Goal: Task Accomplishment & Management: Complete application form

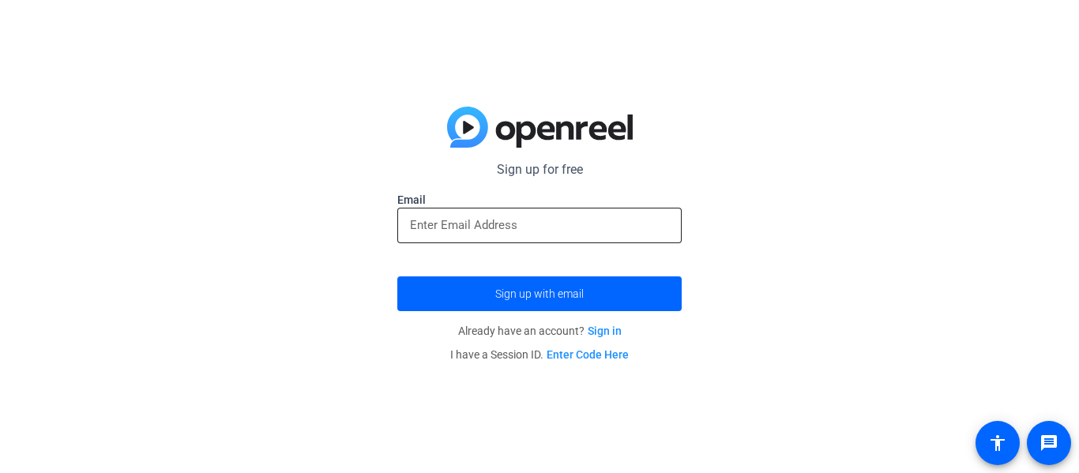
click at [574, 232] on input "email" at bounding box center [539, 225] width 259 height 19
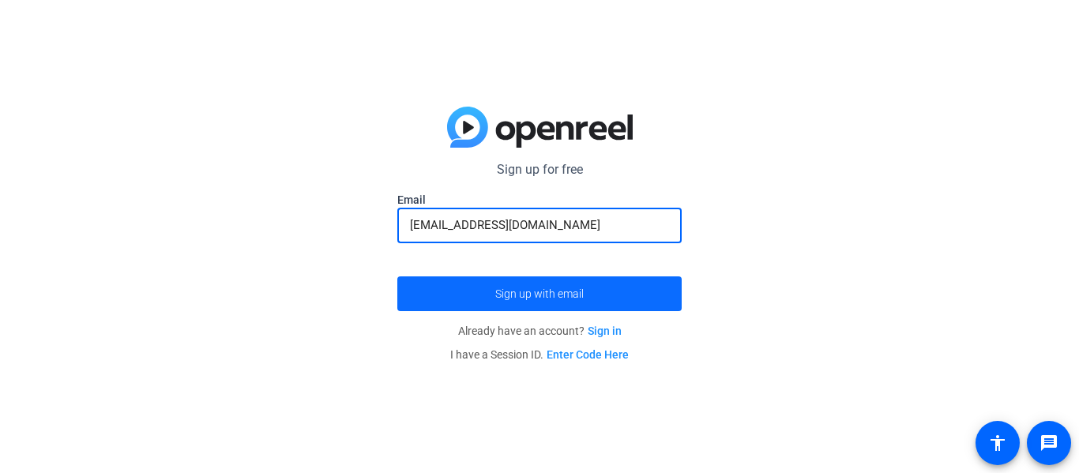
type input "[EMAIL_ADDRESS][DOMAIN_NAME]"
click at [539, 294] on span "Sign up with email" at bounding box center [539, 294] width 88 height 0
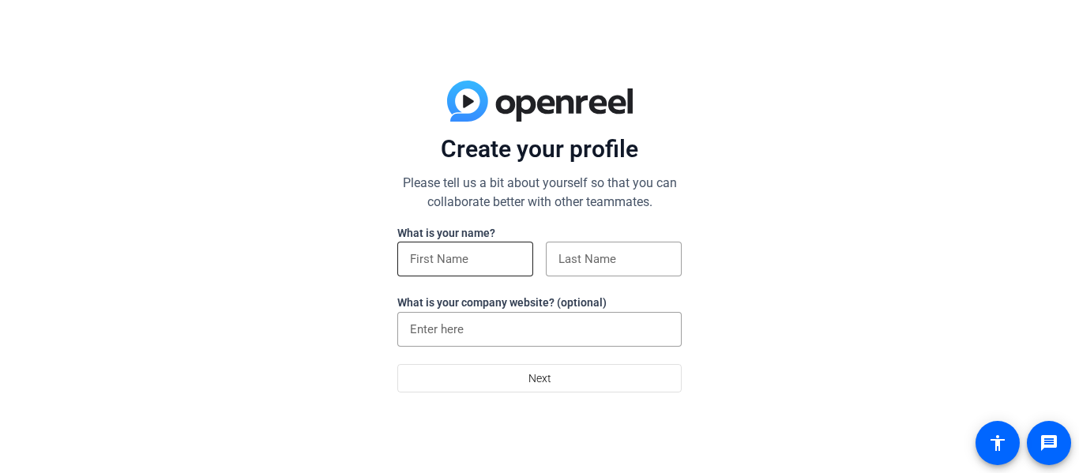
click at [501, 266] on input at bounding box center [465, 259] width 111 height 19
click at [575, 266] on input at bounding box center [613, 259] width 111 height 19
click at [504, 255] on input "Franchesca C." at bounding box center [465, 259] width 111 height 19
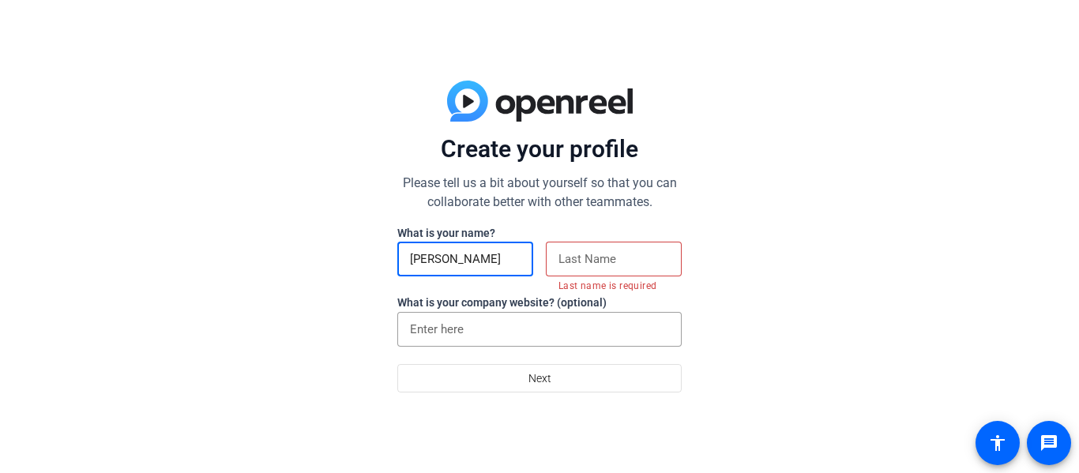
type input "Franchesca"
click at [562, 263] on input at bounding box center [613, 259] width 111 height 19
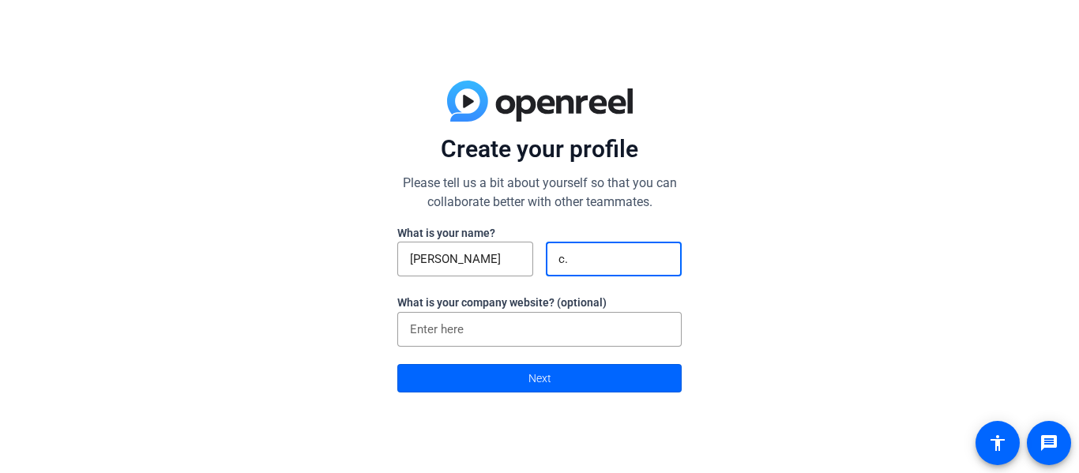
type input "c."
click at [694, 283] on div "Create your profile Please tell us a bit about yourself so that you can collabo…" at bounding box center [539, 236] width 1079 height 473
click at [555, 373] on span at bounding box center [539, 378] width 283 height 38
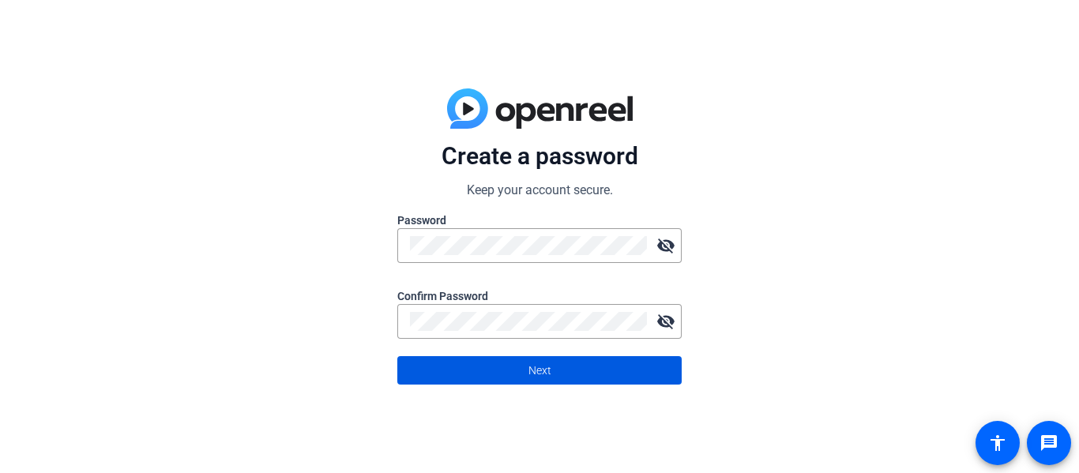
click at [615, 366] on span at bounding box center [539, 370] width 283 height 38
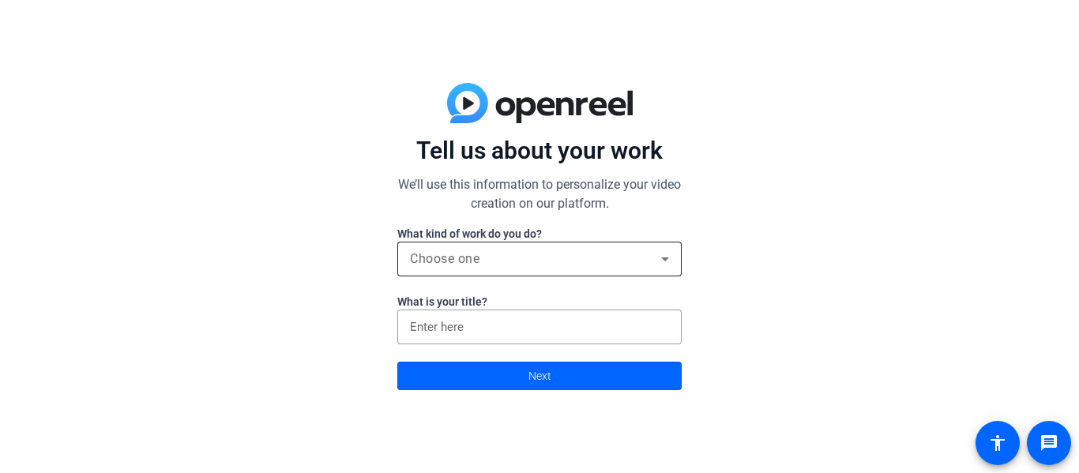
click at [618, 258] on div "Choose one" at bounding box center [535, 259] width 251 height 19
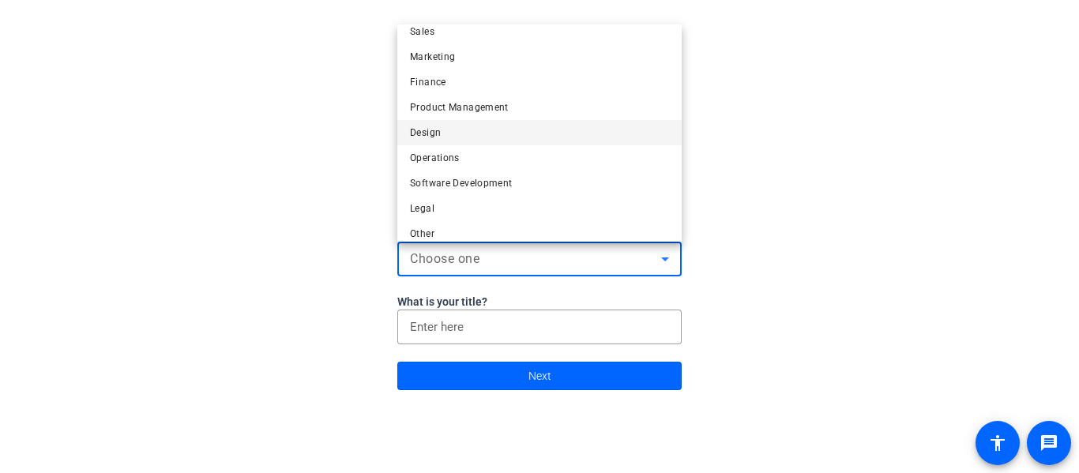
scroll to position [48, 0]
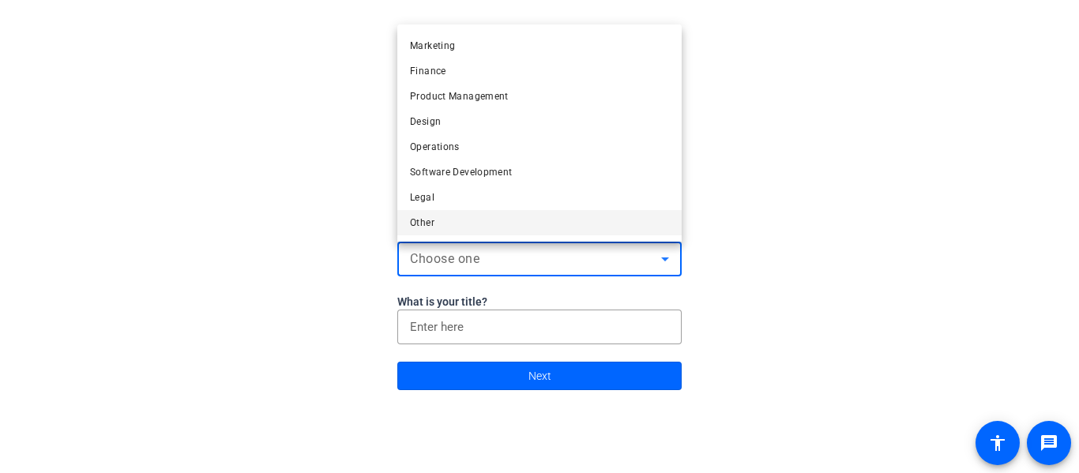
click at [466, 224] on mat-option "Other" at bounding box center [539, 222] width 284 height 25
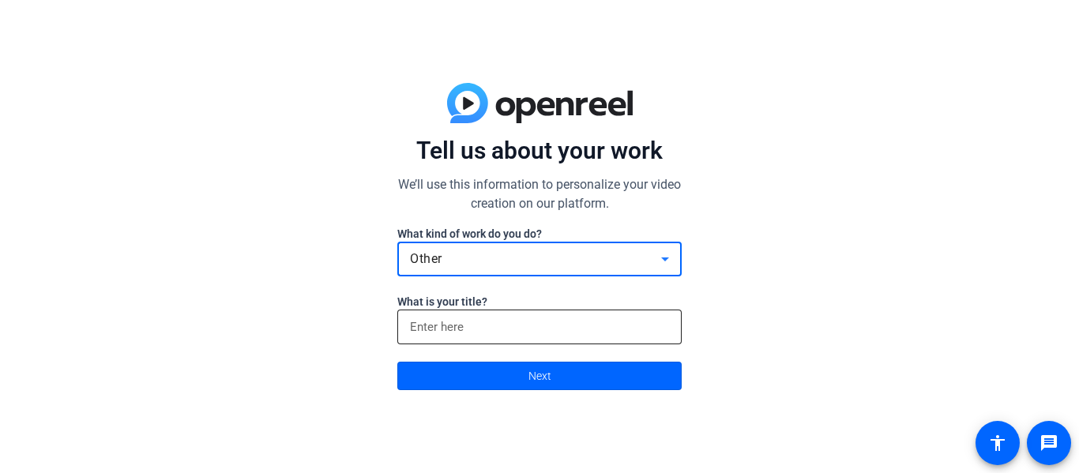
click at [465, 324] on input at bounding box center [539, 326] width 259 height 19
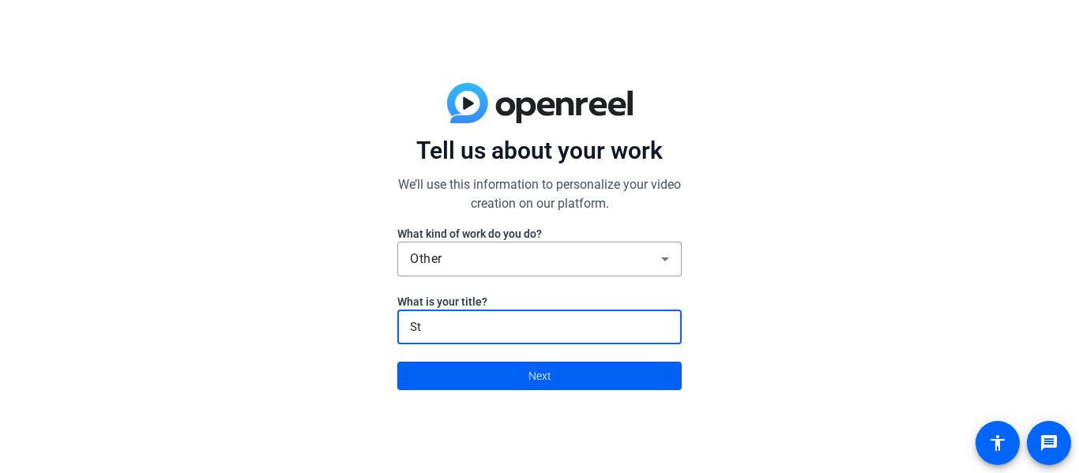
type input "S"
type input "Tiktoker"
click button "Next" at bounding box center [539, 376] width 284 height 28
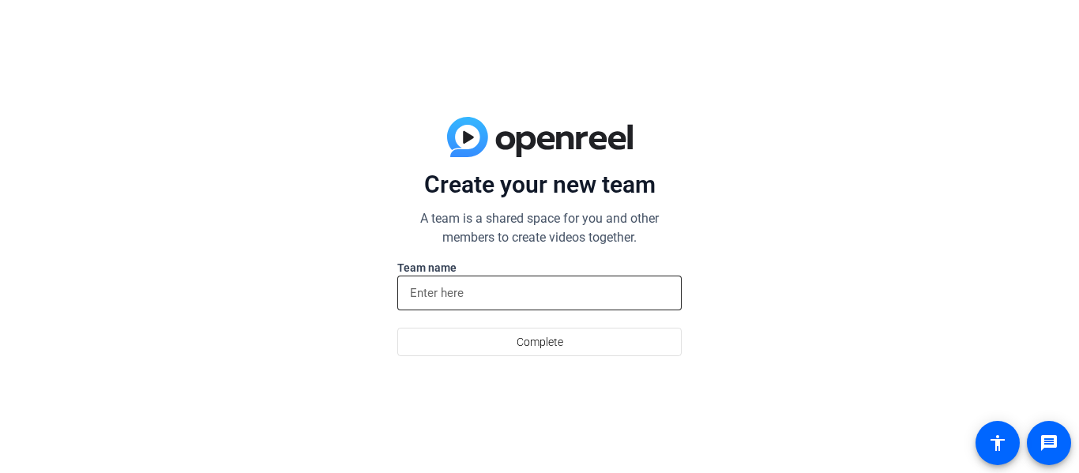
click at [457, 299] on input at bounding box center [539, 293] width 259 height 19
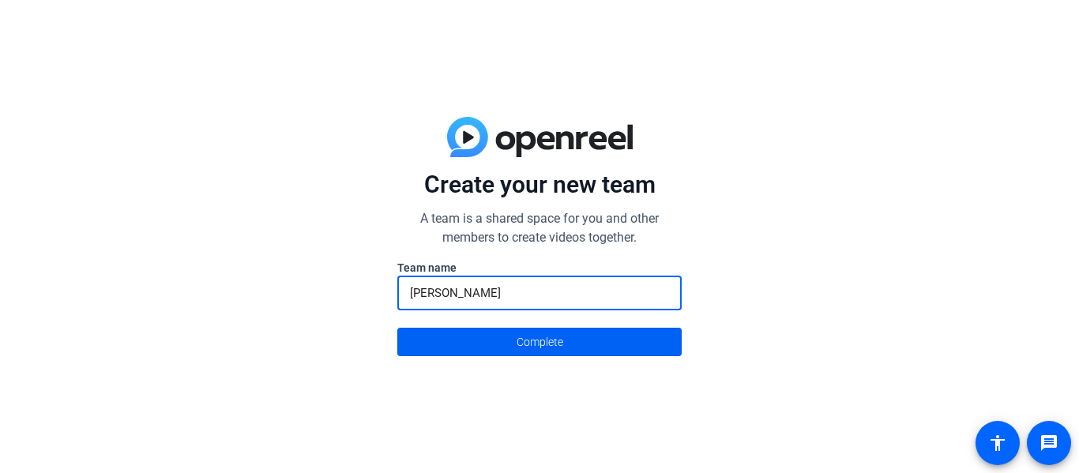
type input "Franchesca"
click at [463, 351] on span at bounding box center [539, 342] width 283 height 38
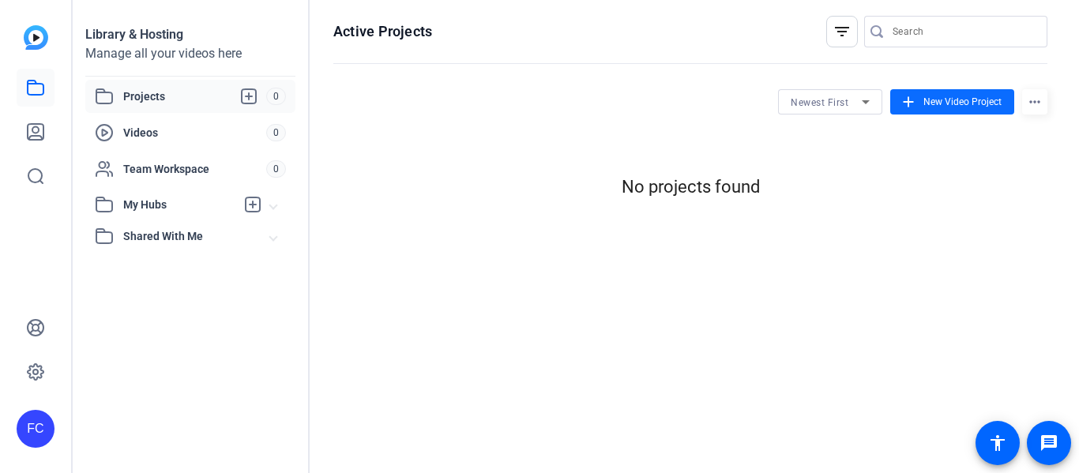
click at [918, 97] on span at bounding box center [952, 102] width 124 height 38
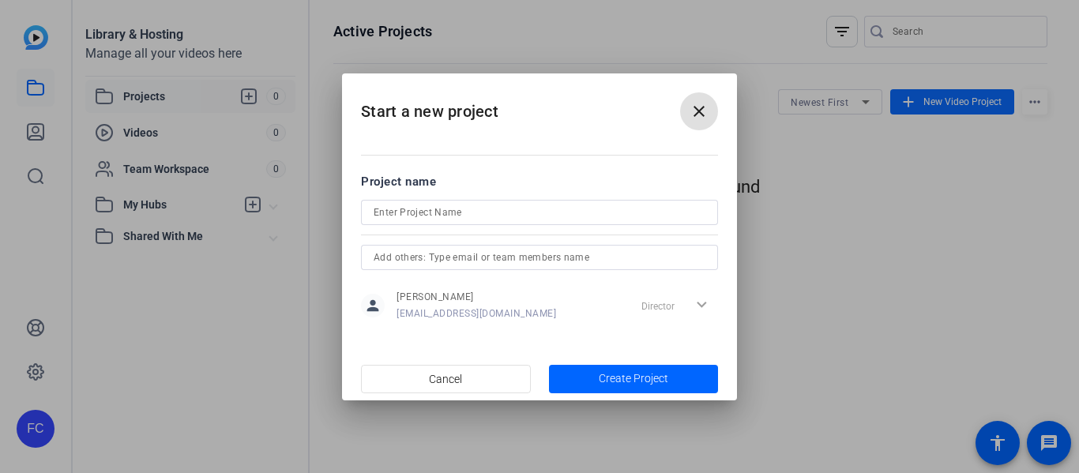
scroll to position [0, 0]
click at [506, 216] on input at bounding box center [540, 212] width 332 height 19
type input "Tiktok"
click at [623, 377] on span "Create Project" at bounding box center [633, 378] width 69 height 17
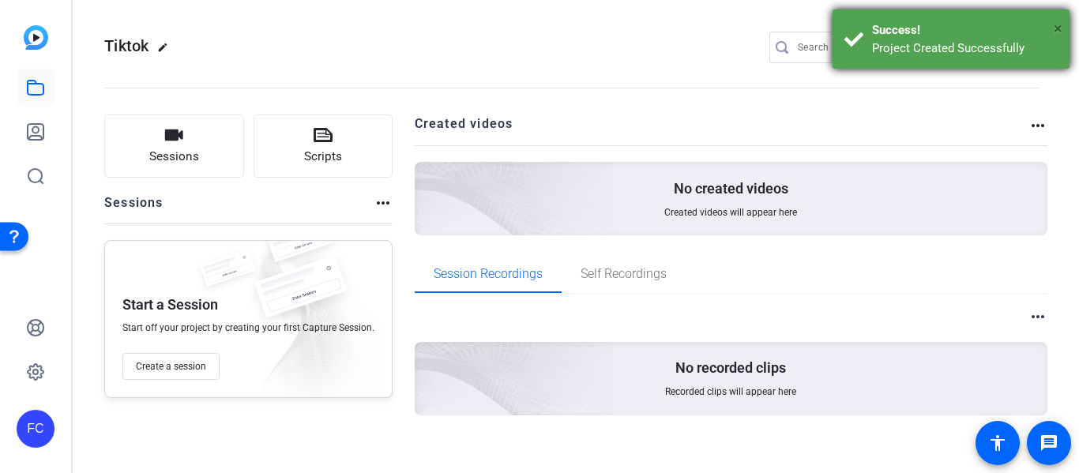
click at [1058, 25] on span "×" at bounding box center [1058, 28] width 9 height 19
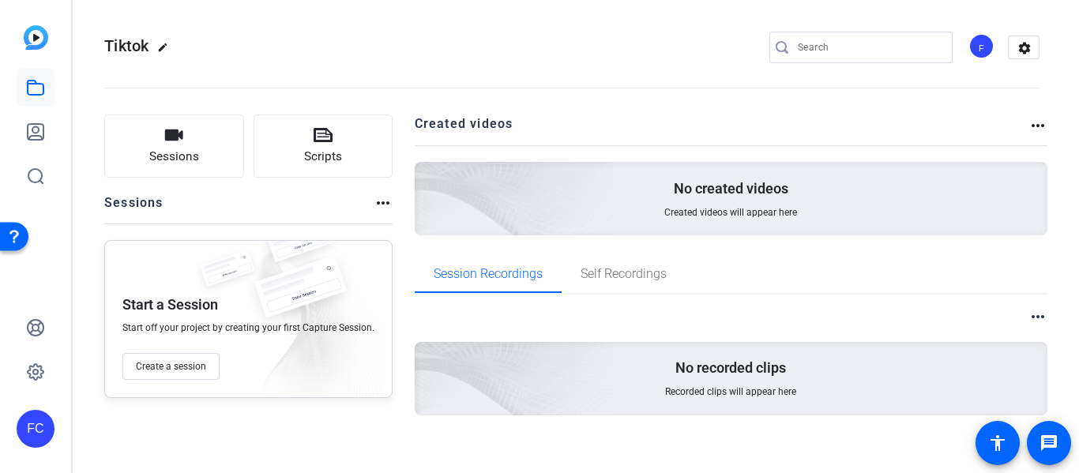
scroll to position [13, 0]
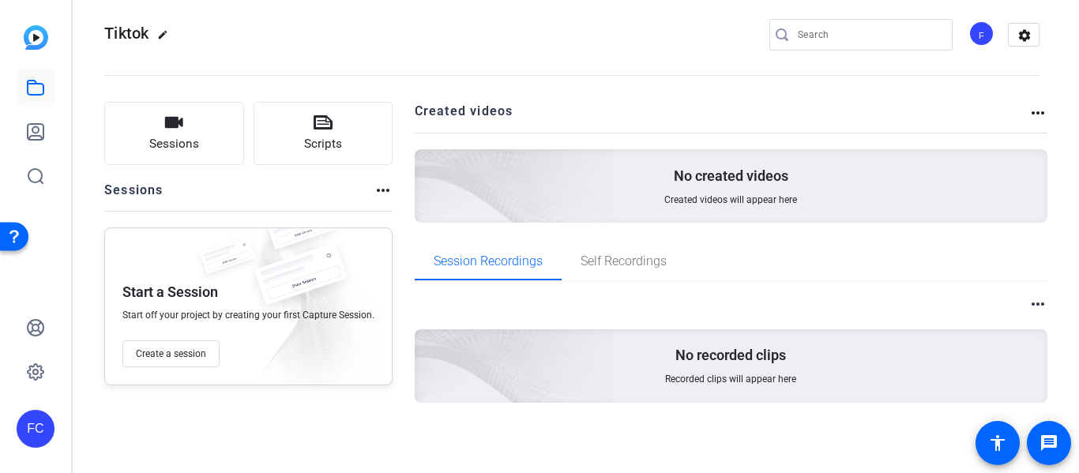
click at [707, 377] on span "Recorded clips will appear here" at bounding box center [730, 379] width 131 height 13
click at [651, 257] on span "Self Recordings" at bounding box center [623, 261] width 86 height 13
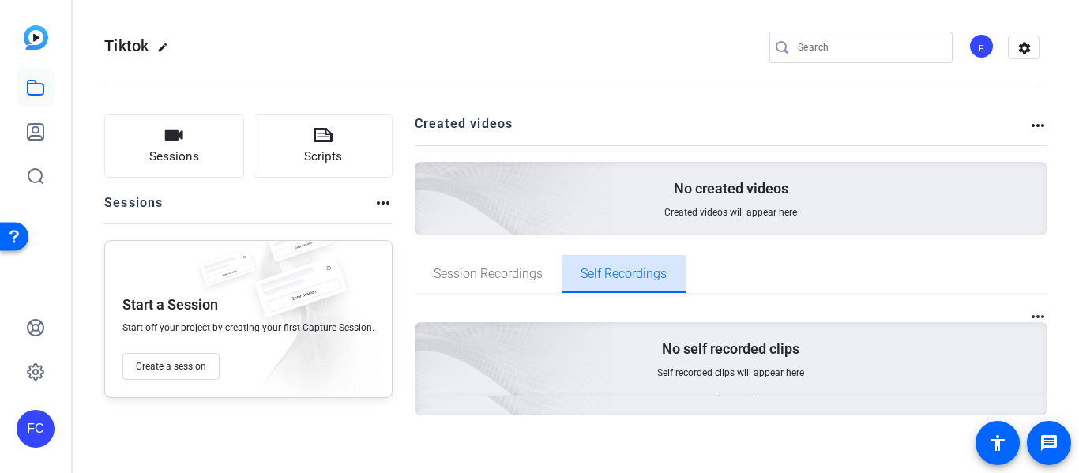
scroll to position [0, 0]
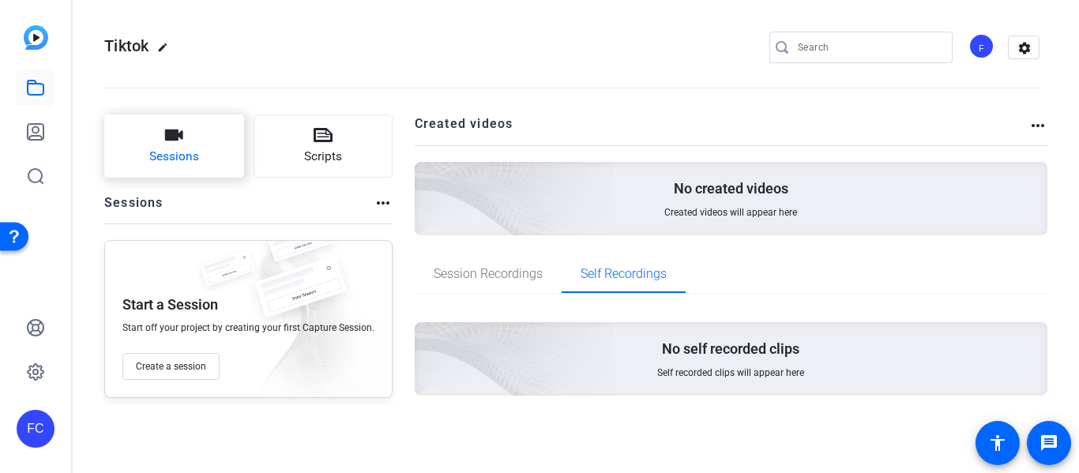
click at [192, 166] on span "Sessions" at bounding box center [174, 157] width 50 height 18
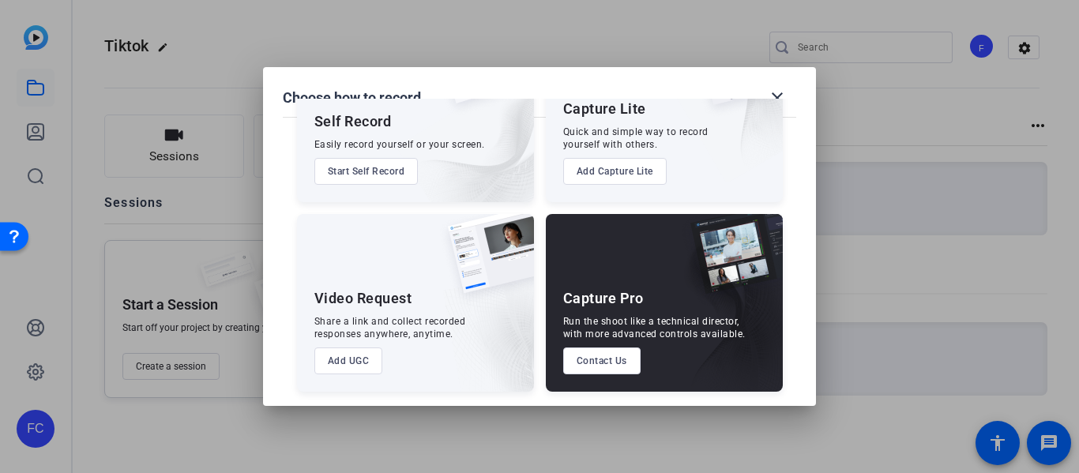
scroll to position [107, 0]
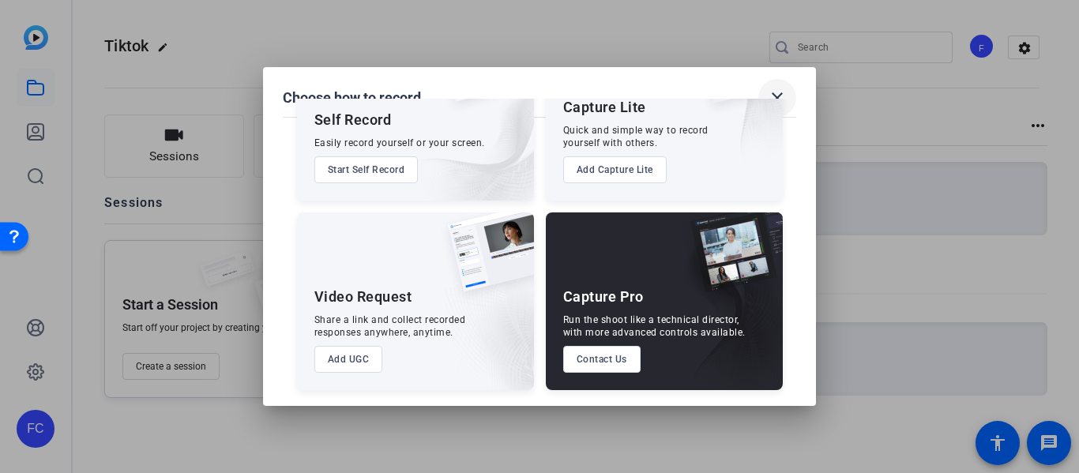
click at [780, 94] on mat-icon "close" at bounding box center [777, 97] width 19 height 19
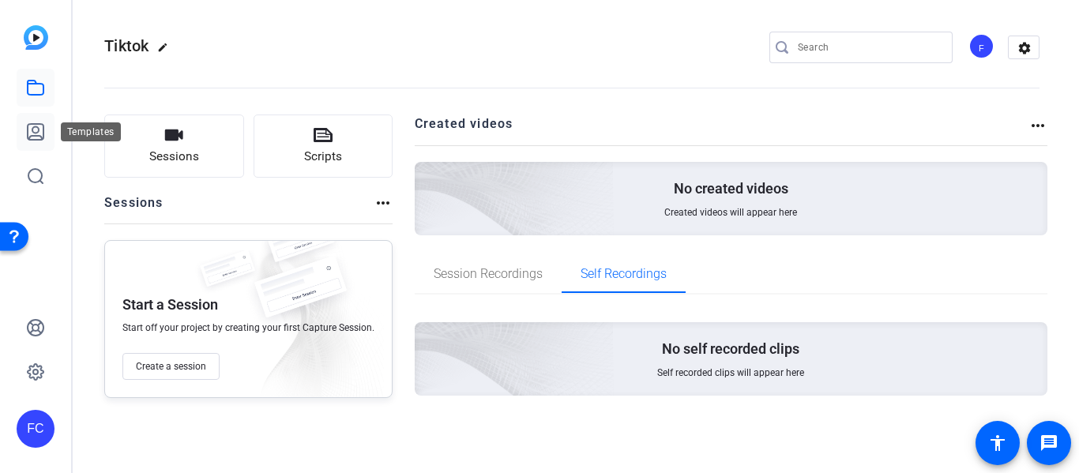
click at [28, 138] on icon at bounding box center [36, 132] width 16 height 16
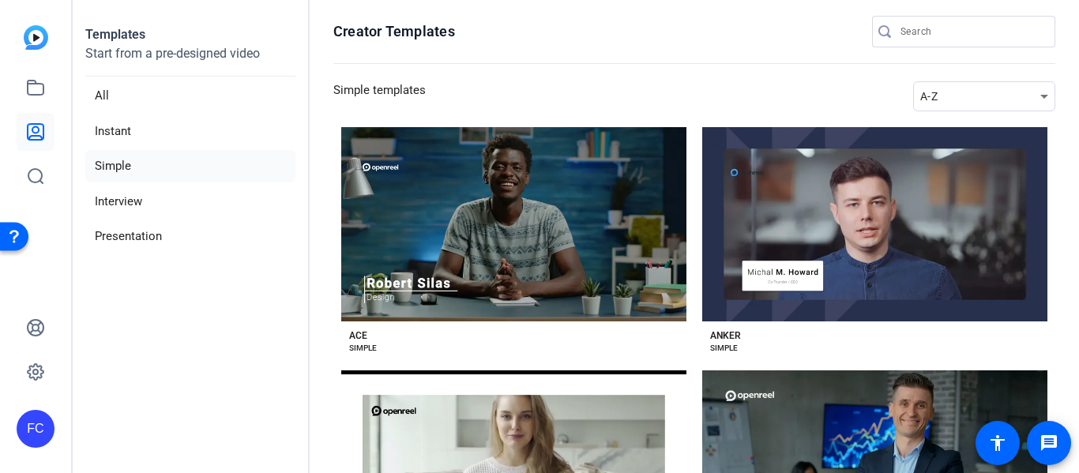
click at [943, 100] on div "A-Z" at bounding box center [980, 96] width 120 height 19
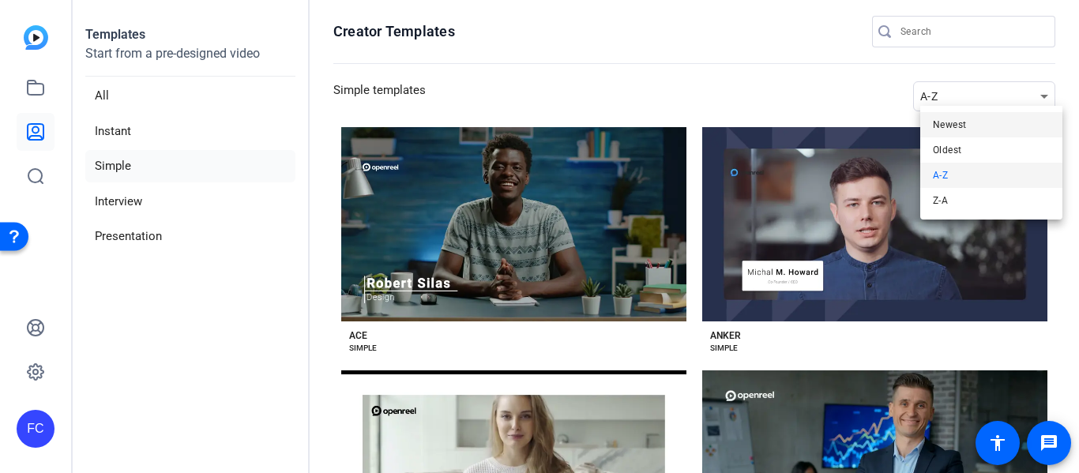
click at [948, 128] on span "Newest" at bounding box center [949, 124] width 33 height 19
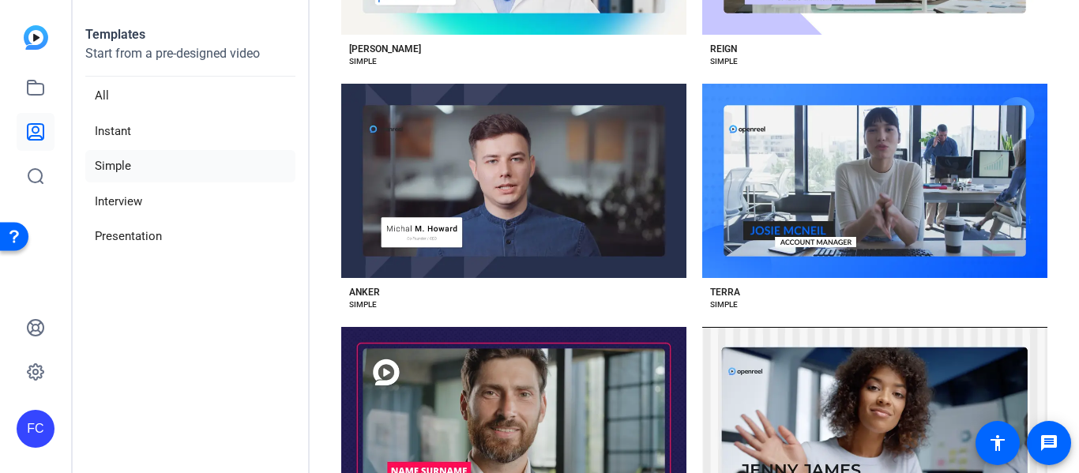
scroll to position [1264, 0]
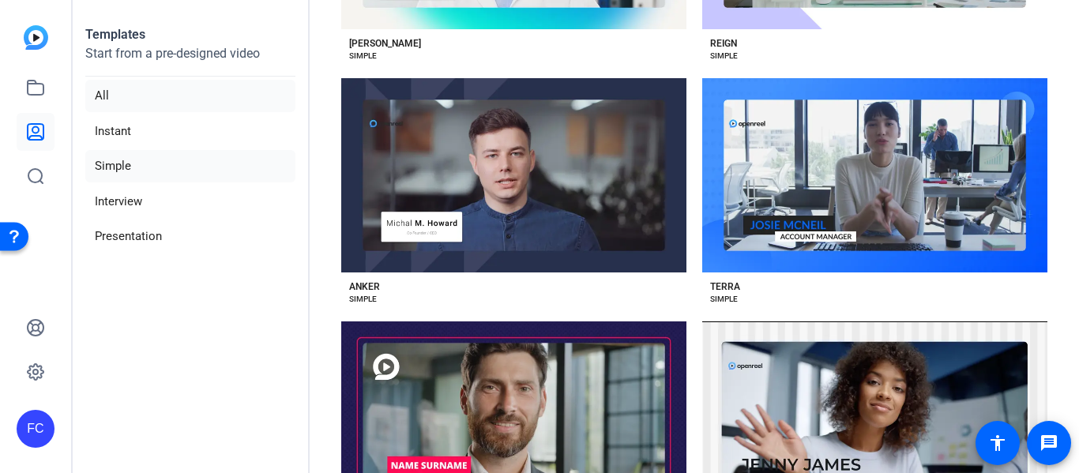
click at [151, 103] on li "All" at bounding box center [190, 96] width 210 height 32
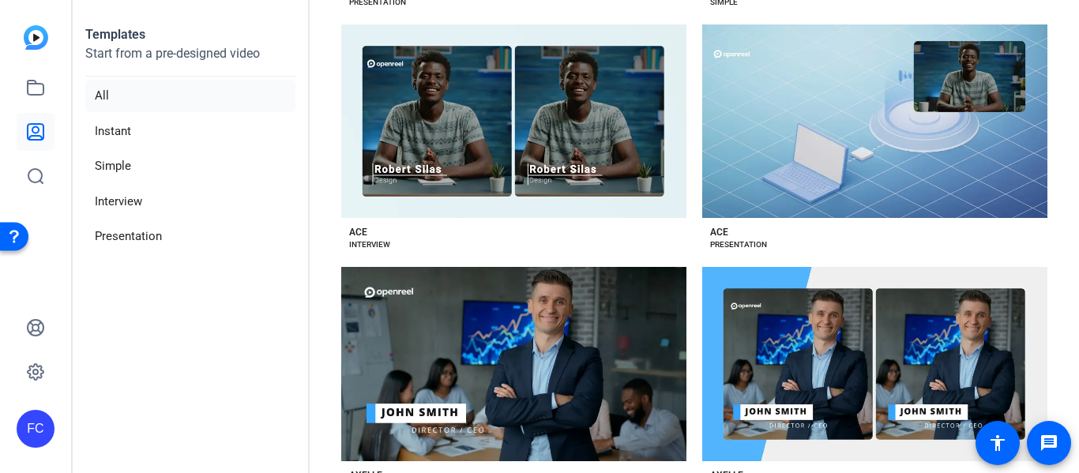
scroll to position [0, 0]
